Goal: Information Seeking & Learning: Learn about a topic

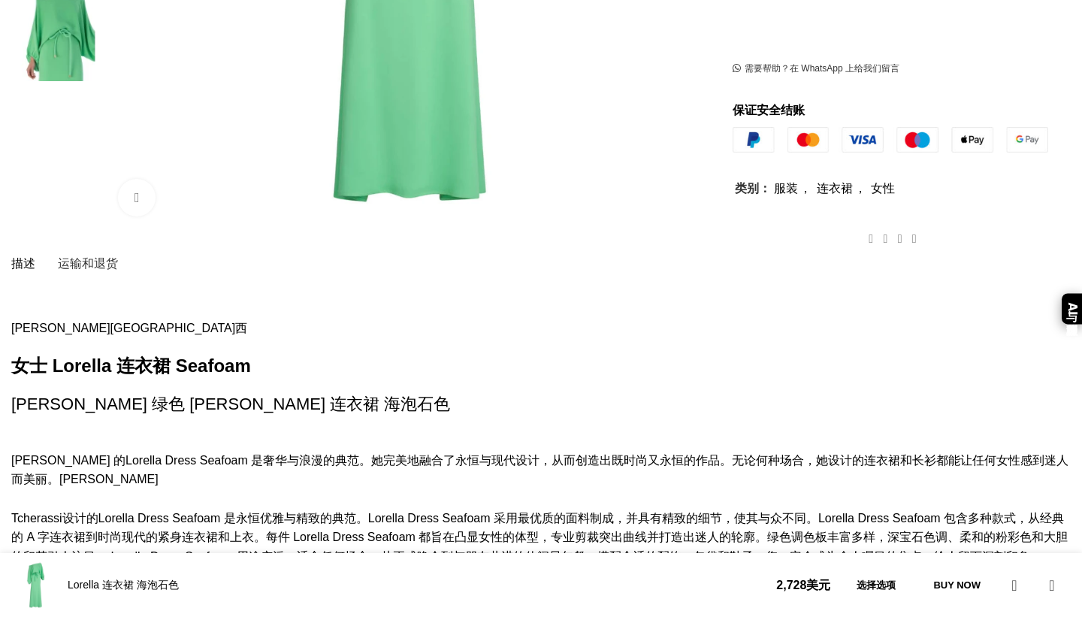
scroll to position [690, 0]
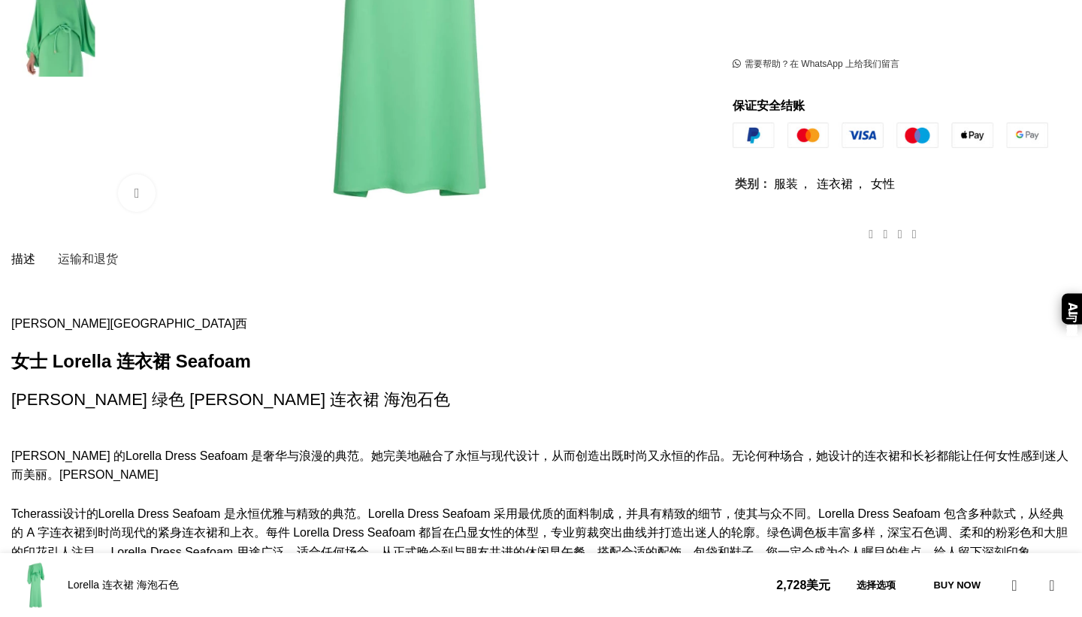
click at [285, 449] on font "Lorella Dress Seafoam 是奢华与浪漫的典范。她完美地融合了永恒与现代设计，从而创造出既时尚又永恒的作品。无论何种场合，她设计的" at bounding box center [494, 455] width 738 height 13
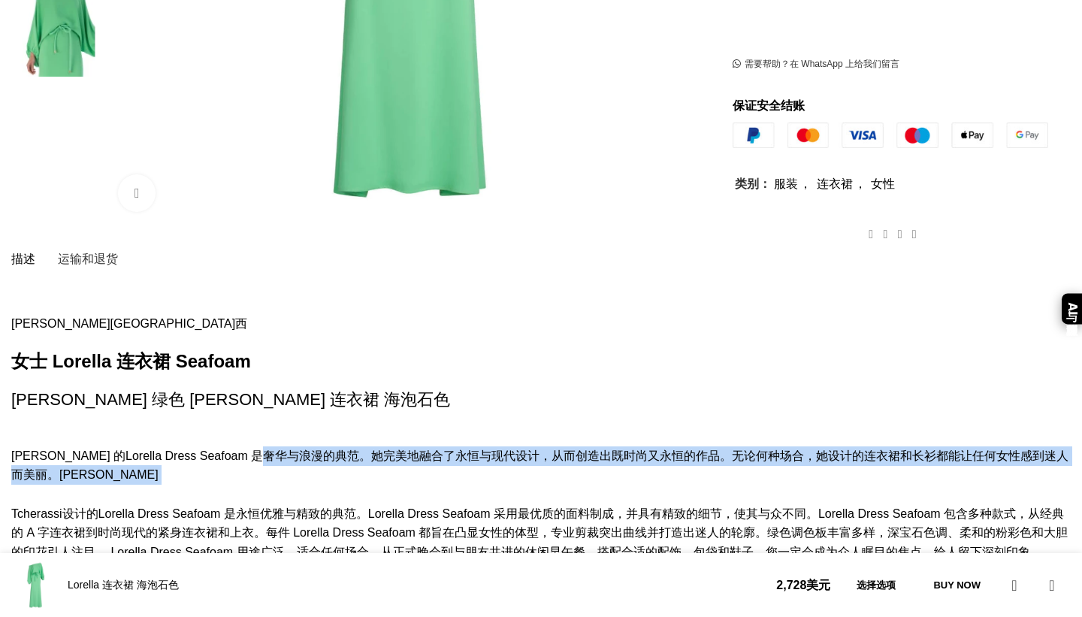
drag, startPoint x: 286, startPoint y: 331, endPoint x: 294, endPoint y: 351, distance: 21.2
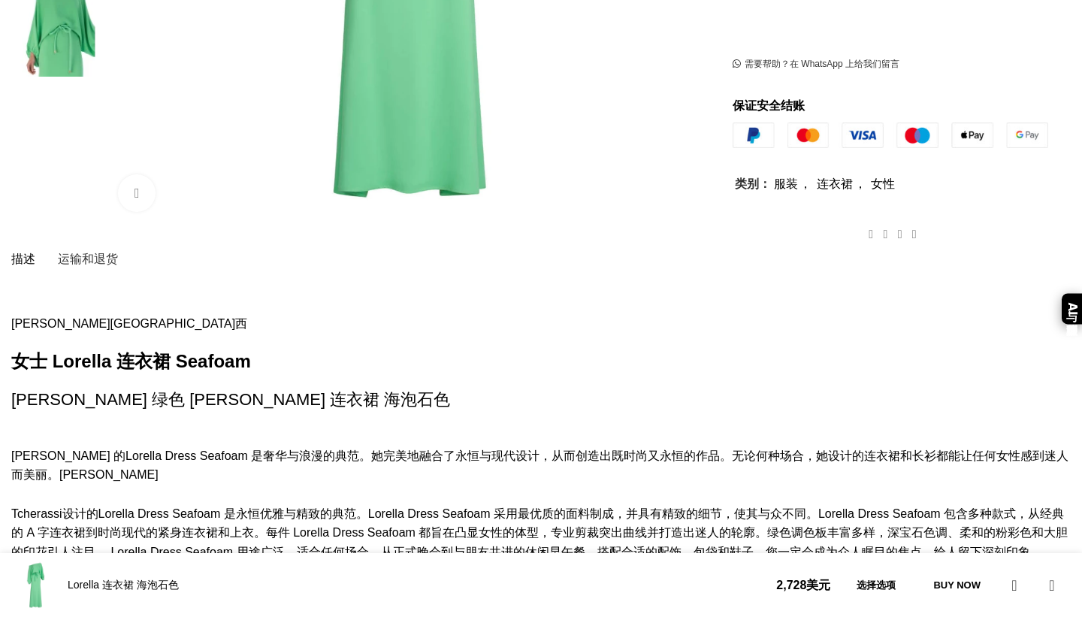
drag, startPoint x: 294, startPoint y: 364, endPoint x: 298, endPoint y: 379, distance: 15.5
click at [300, 507] on font "Lorella Dress Seafoam 是永恒优雅与精致的典范。Lorella Dress Seafoam 采用最优质的面料制成，并具有精致的细节，使其与…" at bounding box center [537, 523] width 1052 height 32
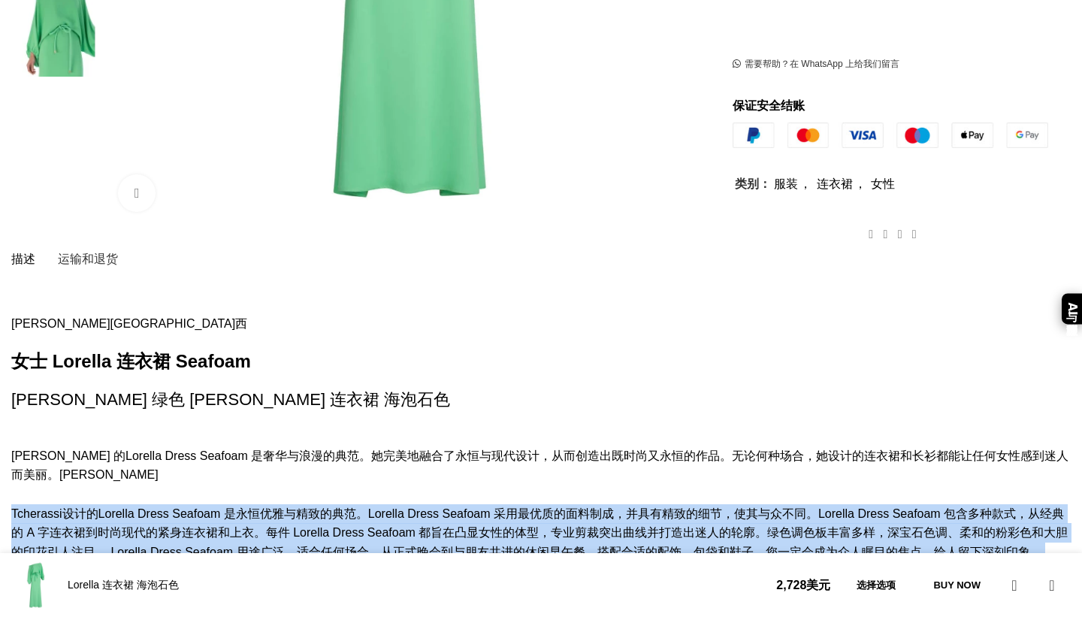
click at [300, 507] on font "Lorella Dress Seafoam 是永恒优雅与精致的典范。Lorella Dress Seafoam 采用最优质的面料制成，并具有精致的细节，使其与…" at bounding box center [537, 523] width 1052 height 32
click at [254, 526] on font "上衣" at bounding box center [242, 532] width 24 height 13
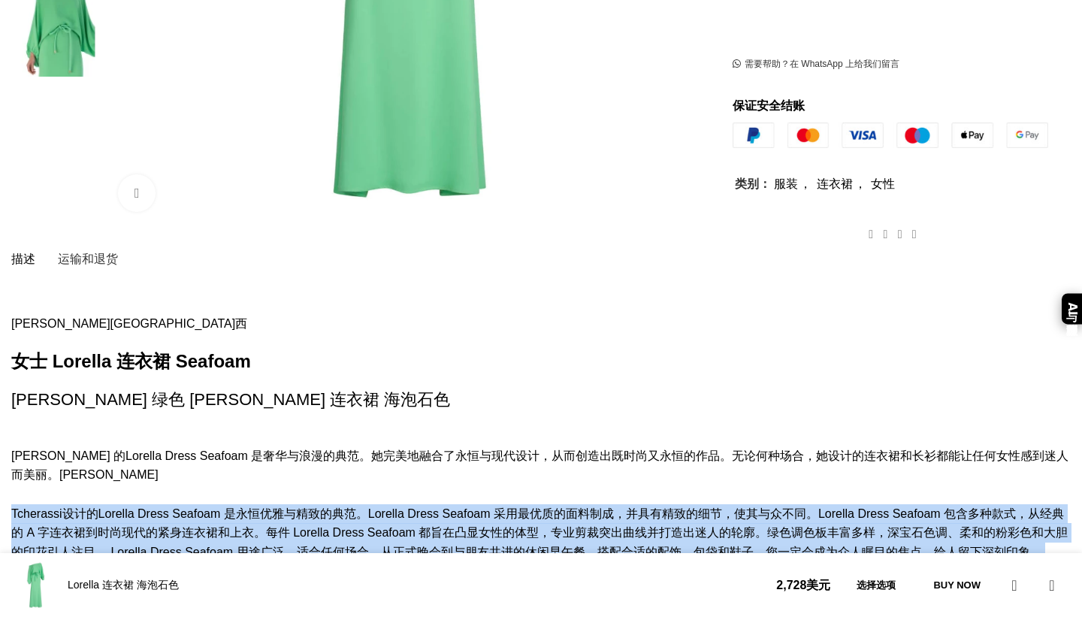
click at [307, 507] on font "Lorella Dress Seafoam 是永恒优雅与精致的典范。Lorella Dress Seafoam 采用最优质的面料制成，并具有精致的细节，使其与…" at bounding box center [537, 523] width 1052 height 32
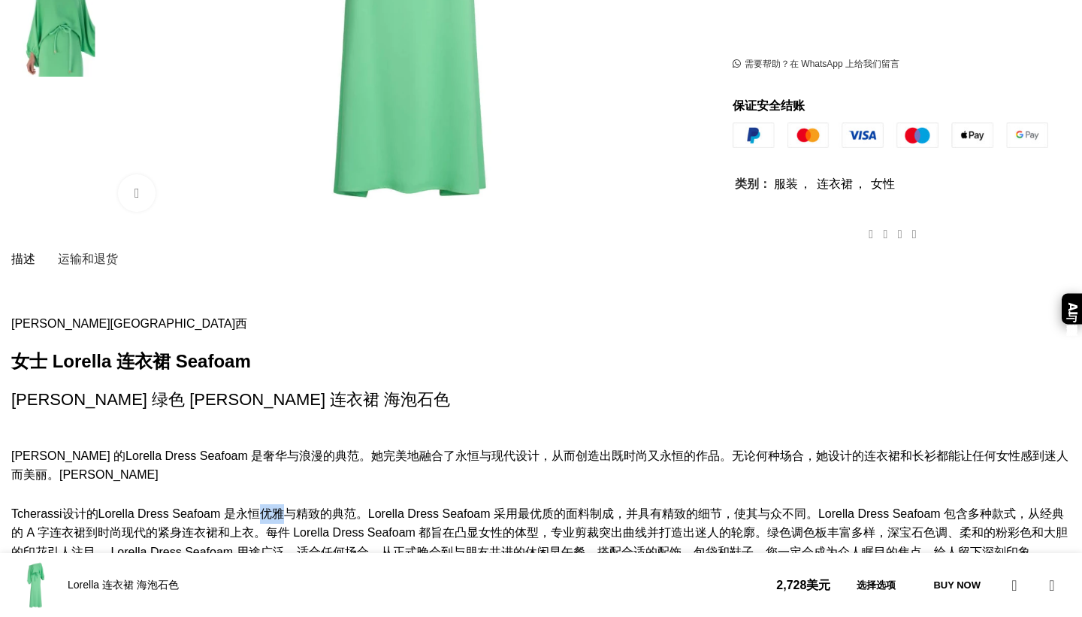
click at [307, 507] on font "Lorella Dress Seafoam 是永恒优雅与精致的典范。Lorella Dress Seafoam 采用最优质的面料制成，并具有精致的细节，使其与…" at bounding box center [537, 523] width 1052 height 32
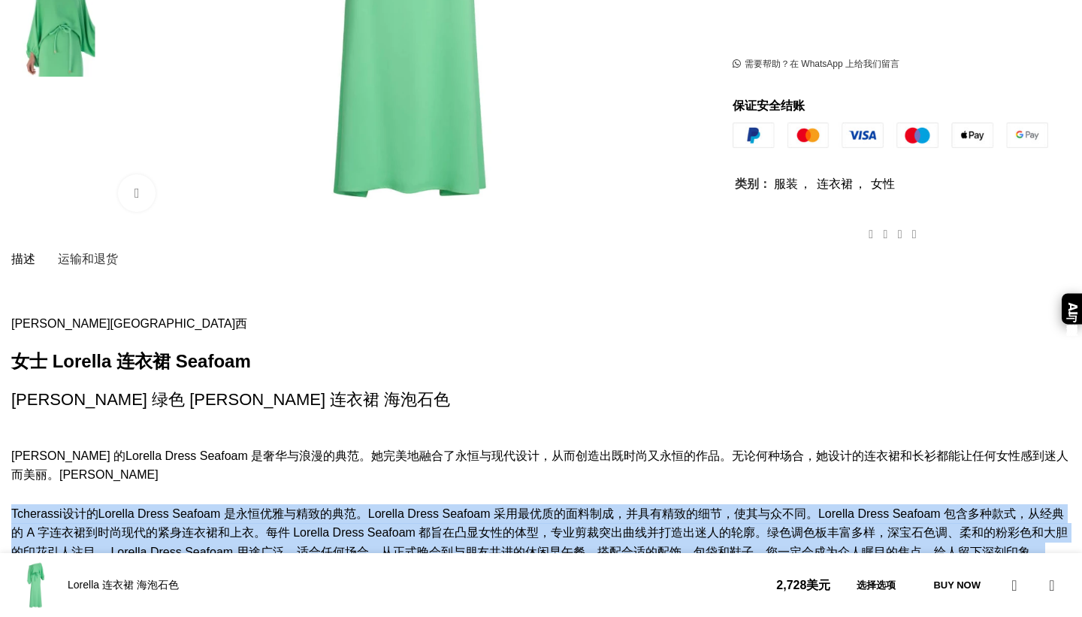
click at [307, 507] on font "Lorella Dress Seafoam 是永恒优雅与精致的典范。Lorella Dress Seafoam 采用最优质的面料制成，并具有精致的细节，使其与…" at bounding box center [537, 523] width 1052 height 32
click at [325, 507] on font "Lorella Dress Seafoam 是永恒优雅与精致的典范。Lorella Dress Seafoam 采用最优质的面料制成，并具有精致的细节，使其与…" at bounding box center [537, 523] width 1052 height 32
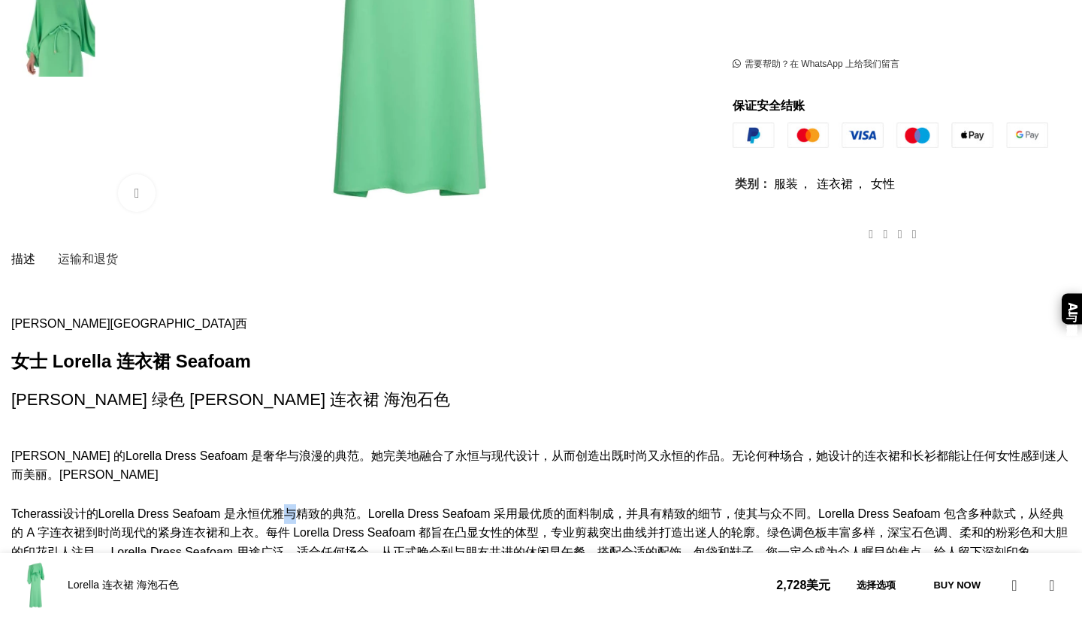
click at [325, 507] on font "Lorella Dress Seafoam 是永恒优雅与精致的典范。Lorella Dress Seafoam 采用最优质的面料制成，并具有精致的细节，使其与…" at bounding box center [537, 523] width 1052 height 32
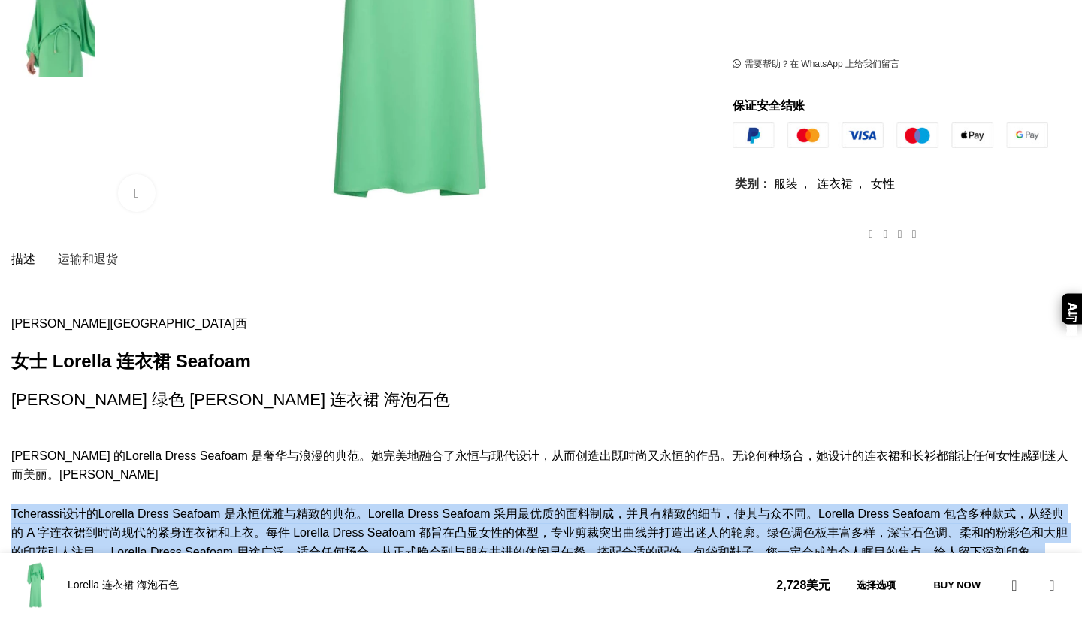
click at [325, 507] on font "Lorella Dress Seafoam 是永恒优雅与精致的典范。Lorella Dress Seafoam 采用最优质的面料制成，并具有精致的细节，使其与…" at bounding box center [537, 523] width 1052 height 32
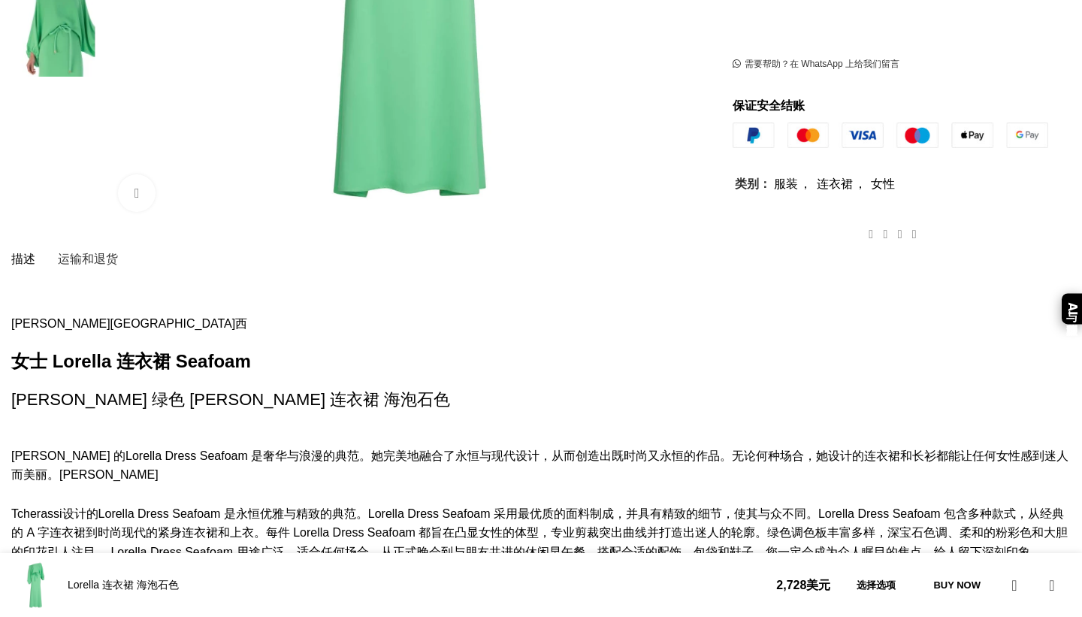
scroll to position [703, 0]
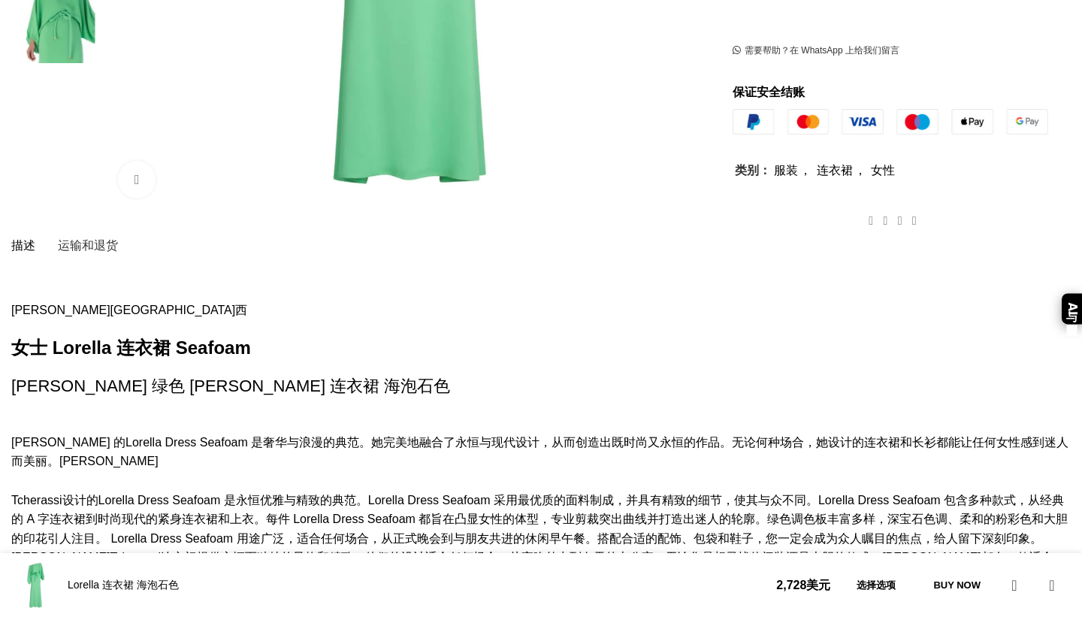
click at [134, 608] on font "Lorella Dress Seafoam 是希望无论走到哪里都展现最佳状态的女性的完美选择。" at bounding box center [260, 614] width 426 height 13
drag, startPoint x: 134, startPoint y: 466, endPoint x: 200, endPoint y: 466, distance: 66.1
click at [200, 608] on font "Lorella Dress Seafoam 是希望无论走到哪里都展现最佳状态的女性的完美选择。" at bounding box center [260, 614] width 426 height 13
copy font "Lorella Dress Seafoam"
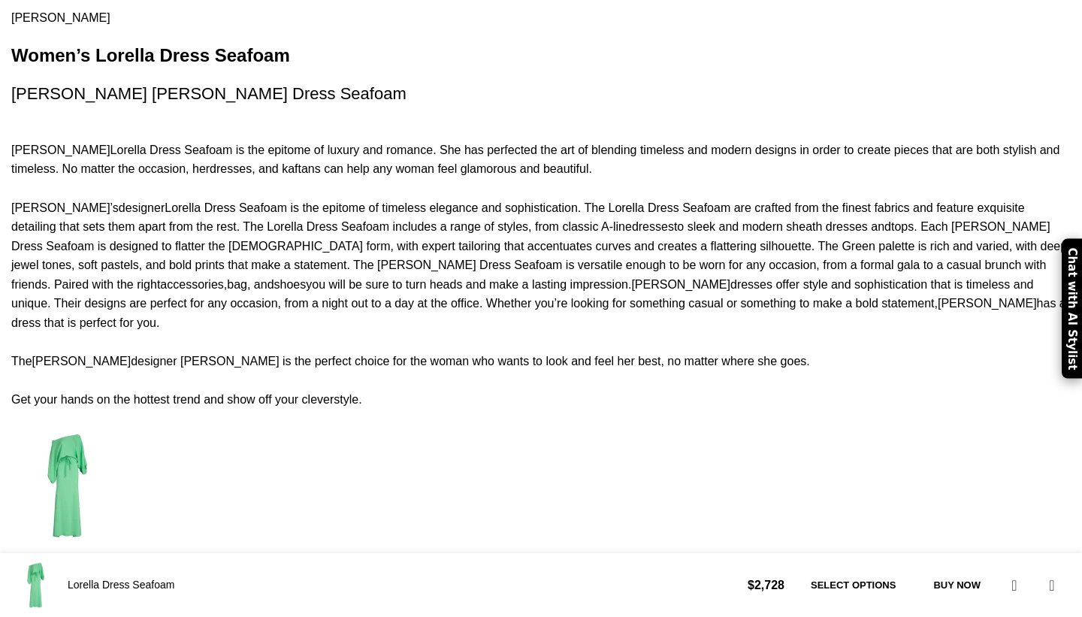
scroll to position [0, 158]
click at [207, 327] on div "[PERSON_NAME] [PERSON_NAME] Dress Seafoam is the epitome of luxury and romance.…" at bounding box center [540, 580] width 1059 height 918
click at [236, 327] on div "[PERSON_NAME] [PERSON_NAME] Dress Seafoam is the epitome of luxury and romance.…" at bounding box center [540, 580] width 1059 height 918
drag, startPoint x: 236, startPoint y: 328, endPoint x: 313, endPoint y: 328, distance: 76.6
click at [313, 328] on div "[PERSON_NAME] [PERSON_NAME] Dress Seafoam is the epitome of luxury and romance.…" at bounding box center [540, 580] width 1059 height 918
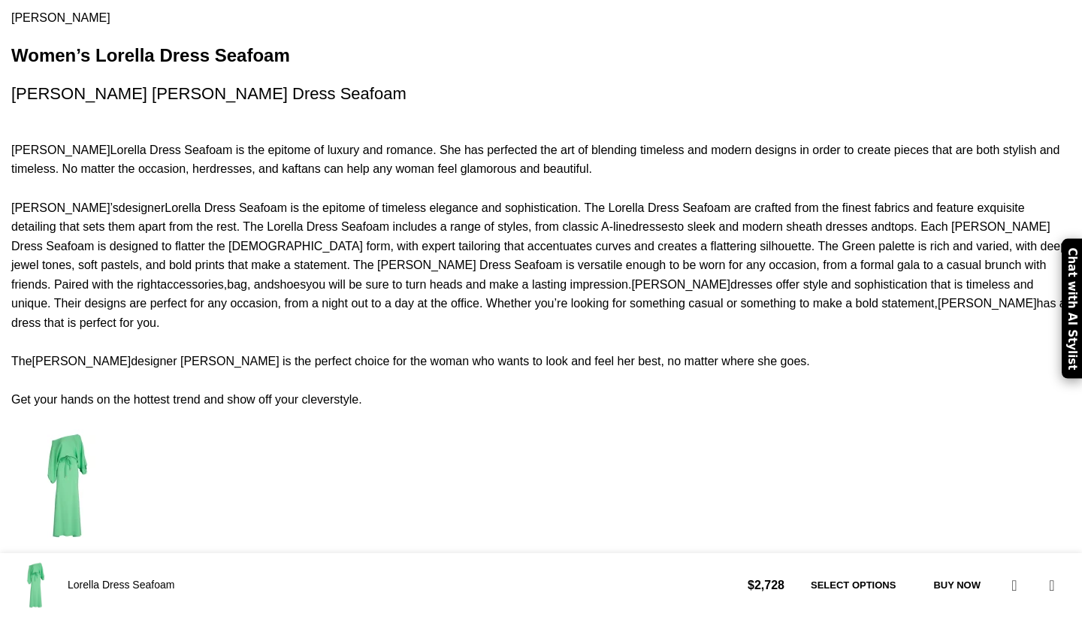
click at [346, 325] on div "[PERSON_NAME] [PERSON_NAME] Dress Seafoam is the epitome of luxury and romance.…" at bounding box center [540, 580] width 1059 height 918
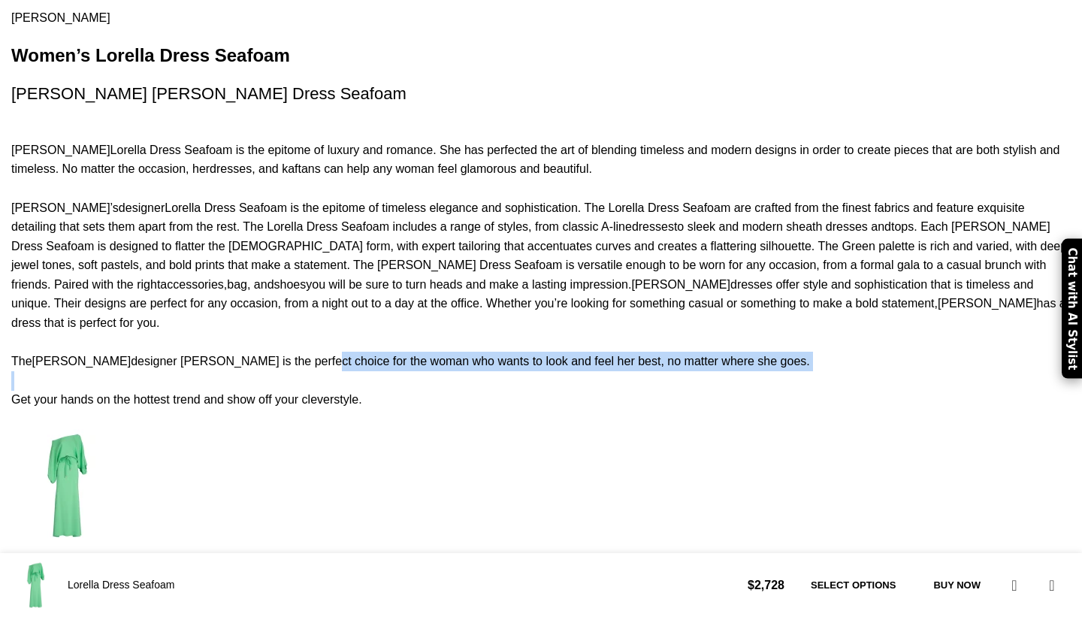
drag, startPoint x: 346, startPoint y: 325, endPoint x: 352, endPoint y: 340, distance: 16.6
click at [352, 340] on div "[PERSON_NAME] [PERSON_NAME] Dress Seafoam is the epitome of luxury and romance.…" at bounding box center [540, 580] width 1059 height 918
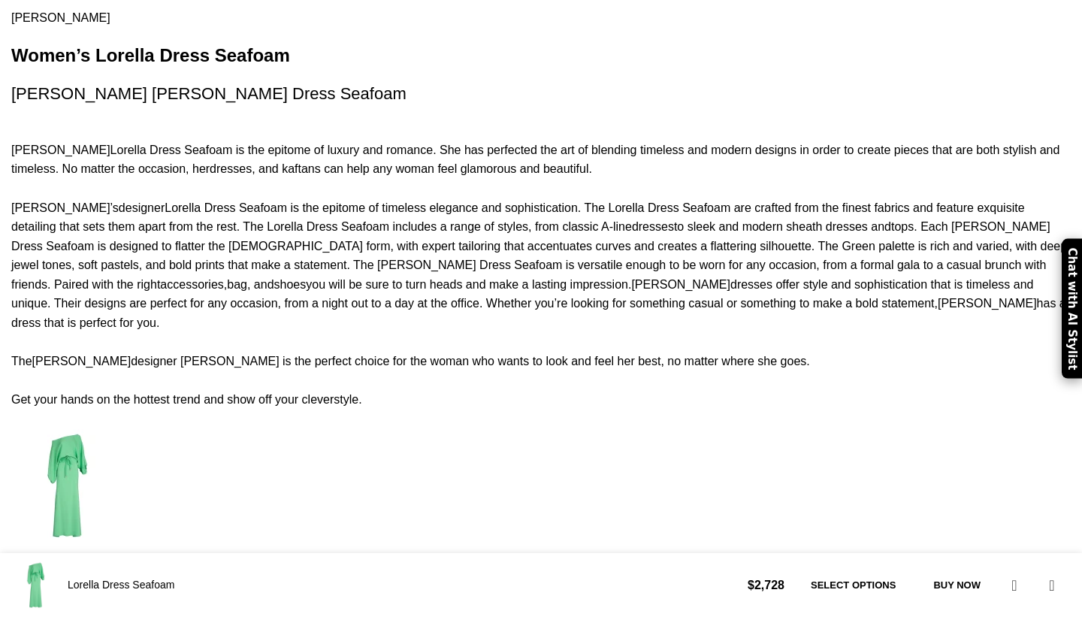
click at [222, 206] on div "[PERSON_NAME] [PERSON_NAME] Dress Seafoam is the epitome of luxury and romance.…" at bounding box center [540, 580] width 1059 height 918
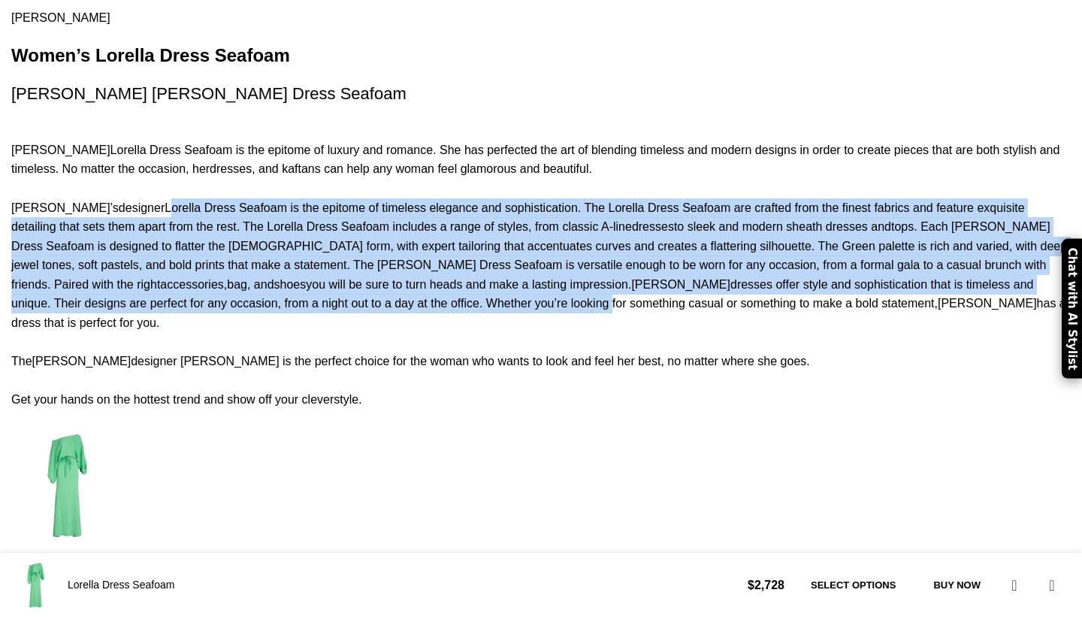
drag, startPoint x: 222, startPoint y: 206, endPoint x: 361, endPoint y: 302, distance: 169.0
click at [339, 298] on div "[PERSON_NAME] [PERSON_NAME] Dress Seafoam is the epitome of luxury and romance.…" at bounding box center [540, 580] width 1059 height 918
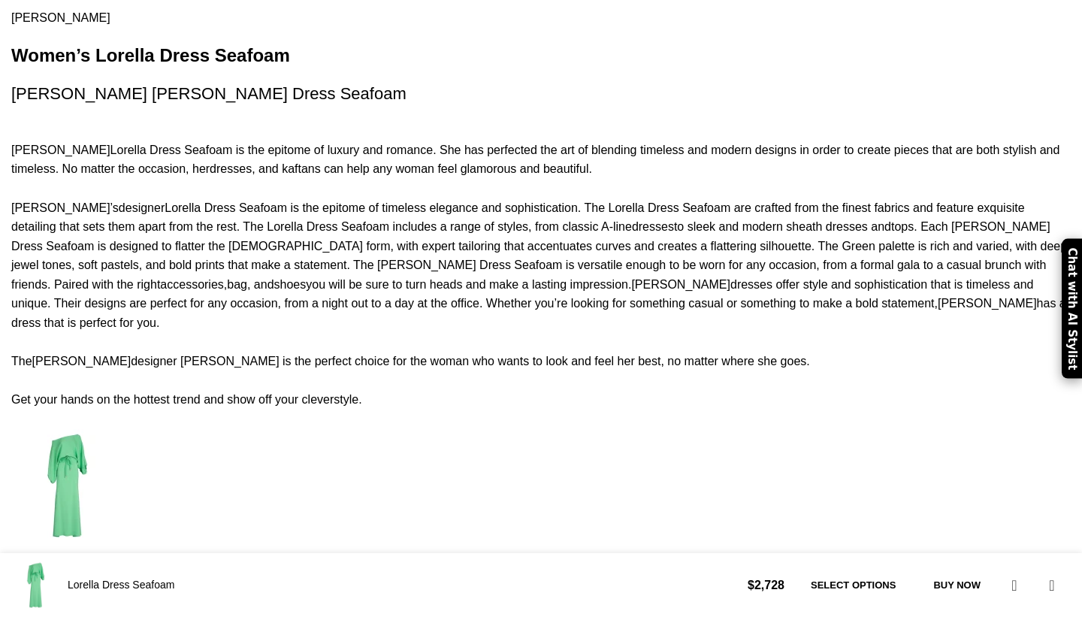
click at [361, 302] on div "[PERSON_NAME] [PERSON_NAME] Dress Seafoam is the epitome of luxury and romance.…" at bounding box center [540, 580] width 1059 height 918
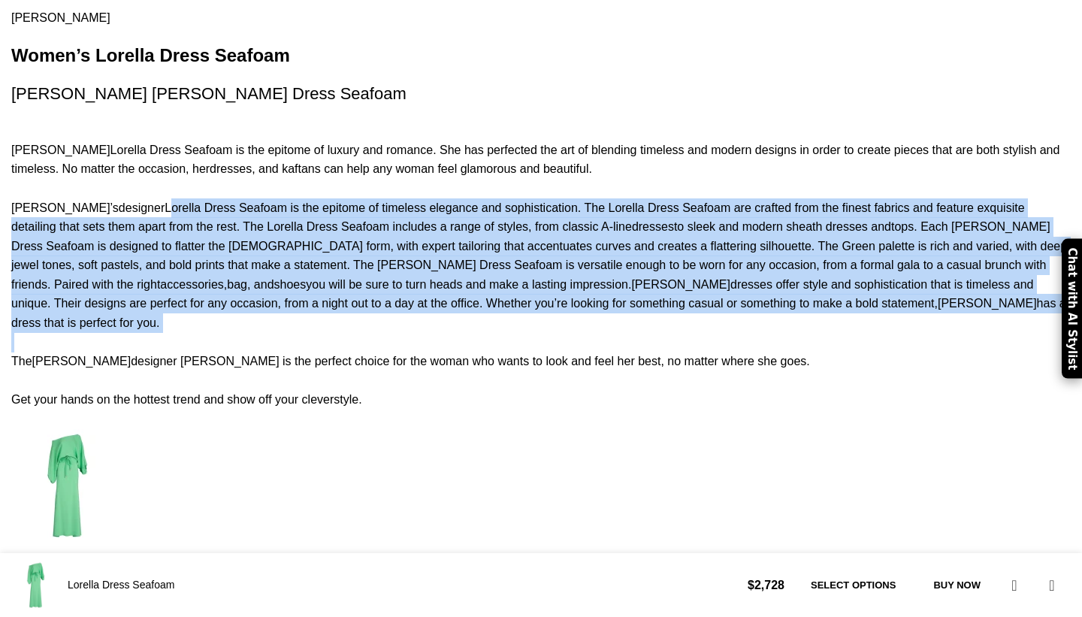
drag, startPoint x: 361, startPoint y: 302, endPoint x: 222, endPoint y: 211, distance: 166.1
click at [222, 211] on div "[PERSON_NAME] [PERSON_NAME] Dress Seafoam is the epitome of luxury and romance.…" at bounding box center [540, 580] width 1059 height 918
click at [221, 211] on div "[PERSON_NAME] [PERSON_NAME] Dress Seafoam is the epitome of luxury and romance.…" at bounding box center [540, 580] width 1059 height 918
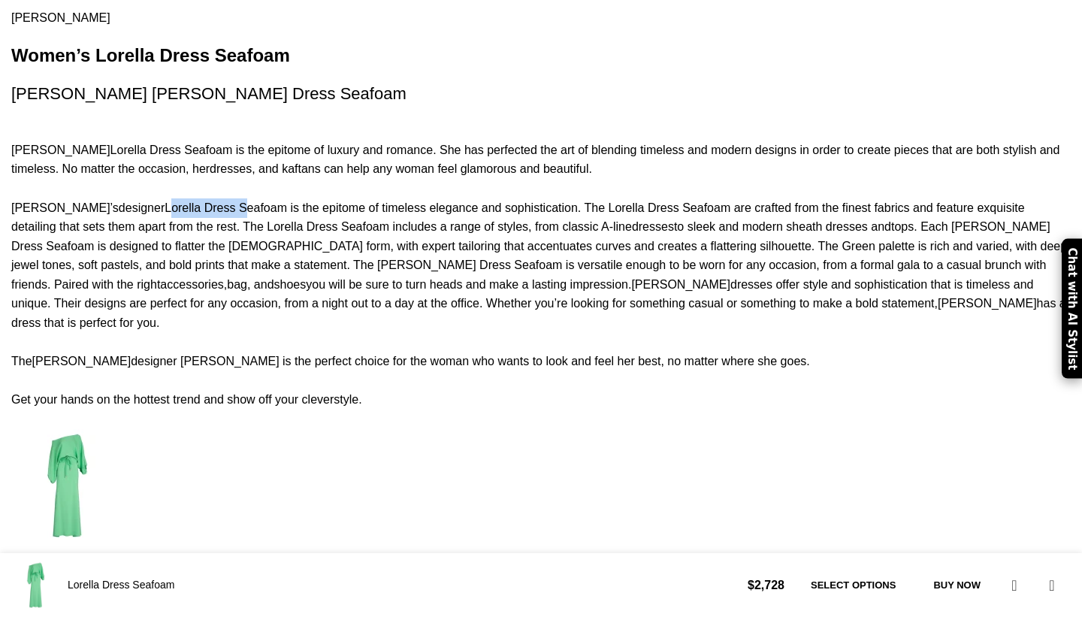
drag, startPoint x: 221, startPoint y: 211, endPoint x: 272, endPoint y: 207, distance: 51.2
click at [272, 210] on div "[PERSON_NAME] [PERSON_NAME] Dress Seafoam is the epitome of luxury and romance.…" at bounding box center [540, 580] width 1059 height 918
click at [330, 210] on div "[PERSON_NAME] [PERSON_NAME] Dress Seafoam is the epitome of luxury and romance.…" at bounding box center [540, 580] width 1059 height 918
